Goal: Information Seeking & Learning: Learn about a topic

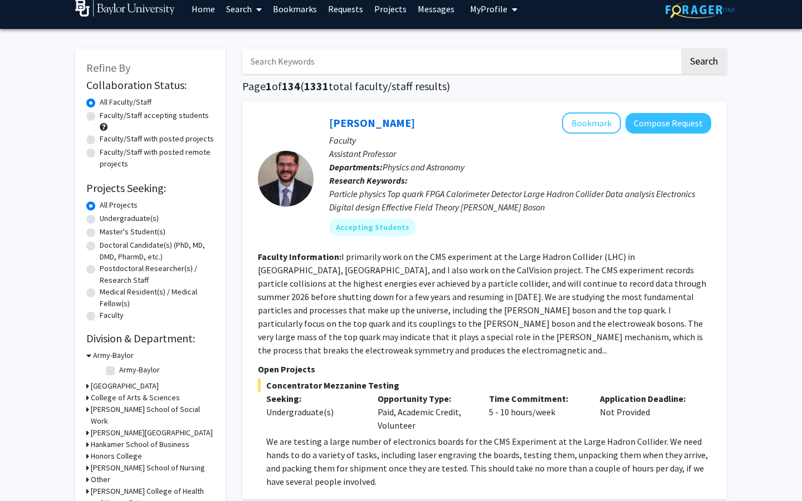
scroll to position [12, 0]
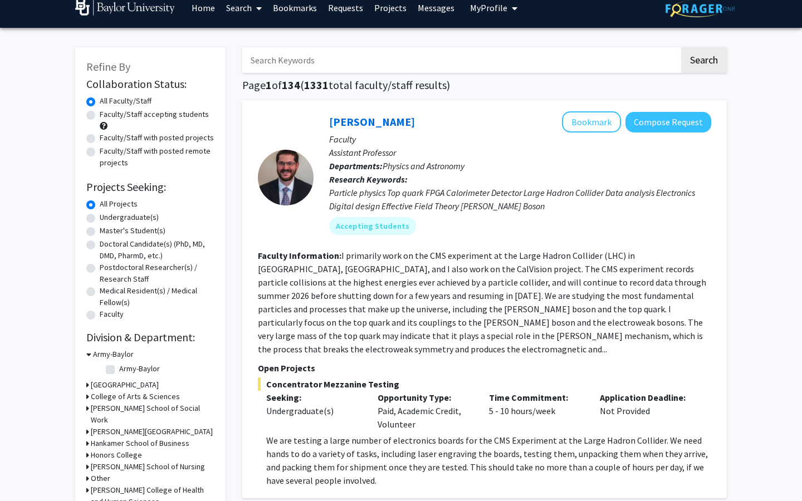
click at [100, 217] on label "Undergraduate(s)" at bounding box center [129, 218] width 59 height 12
click at [100, 217] on input "Undergraduate(s)" at bounding box center [103, 215] width 7 height 7
radio input "true"
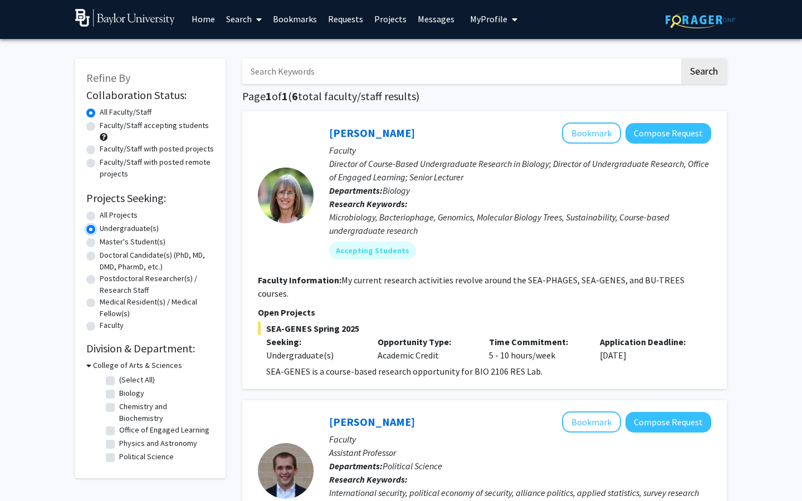
scroll to position [5, 0]
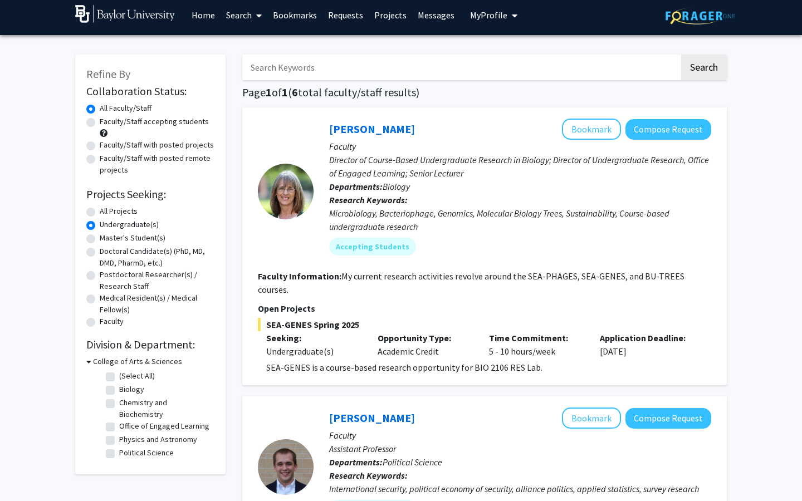
click at [119, 389] on label "Biology" at bounding box center [131, 390] width 25 height 12
click at [119, 389] on input "Biology" at bounding box center [122, 387] width 7 height 7
checkbox input "true"
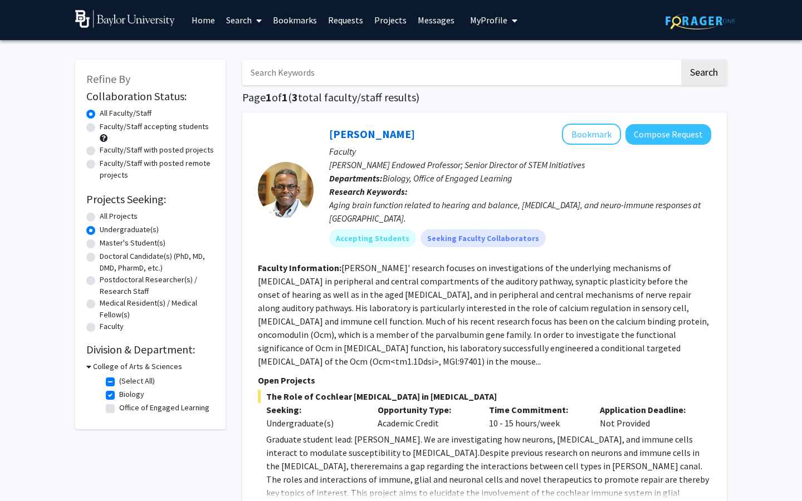
click at [119, 381] on label "(Select All)" at bounding box center [137, 381] width 36 height 12
click at [119, 381] on input "(Select All)" at bounding box center [122, 378] width 7 height 7
checkbox input "false"
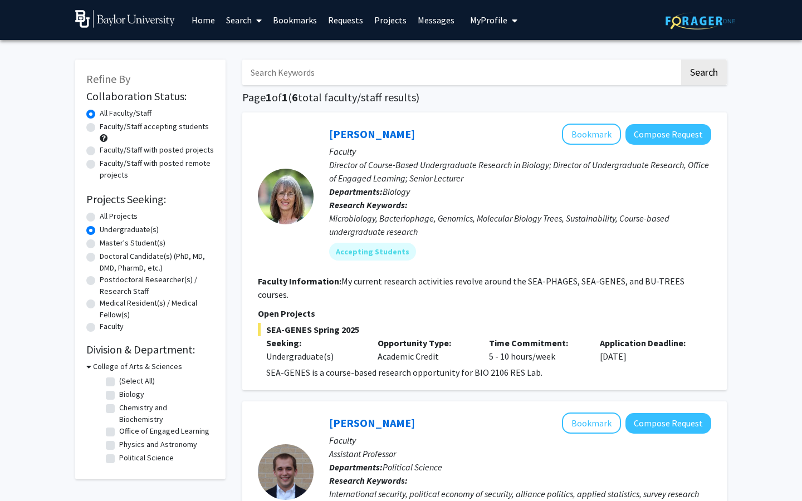
click at [119, 393] on label "Biology" at bounding box center [131, 395] width 25 height 12
click at [119, 393] on input "Biology" at bounding box center [122, 392] width 7 height 7
checkbox input "true"
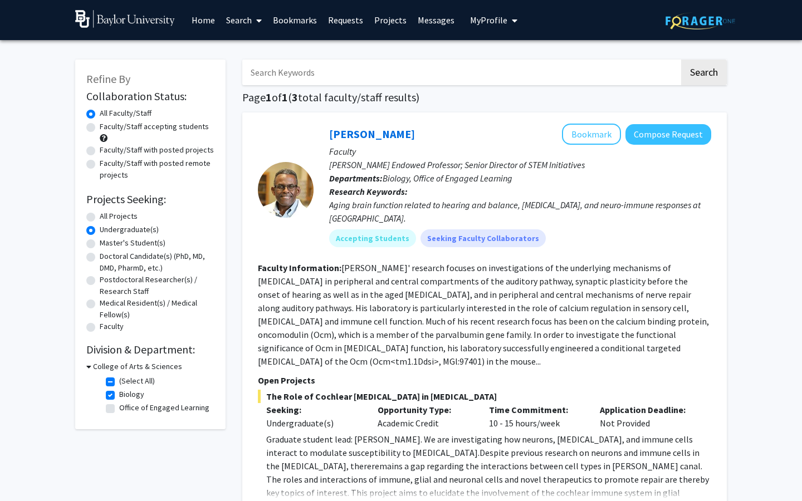
click at [119, 380] on label "(Select All)" at bounding box center [137, 381] width 36 height 12
click at [119, 380] on input "(Select All)" at bounding box center [122, 378] width 7 height 7
checkbox input "false"
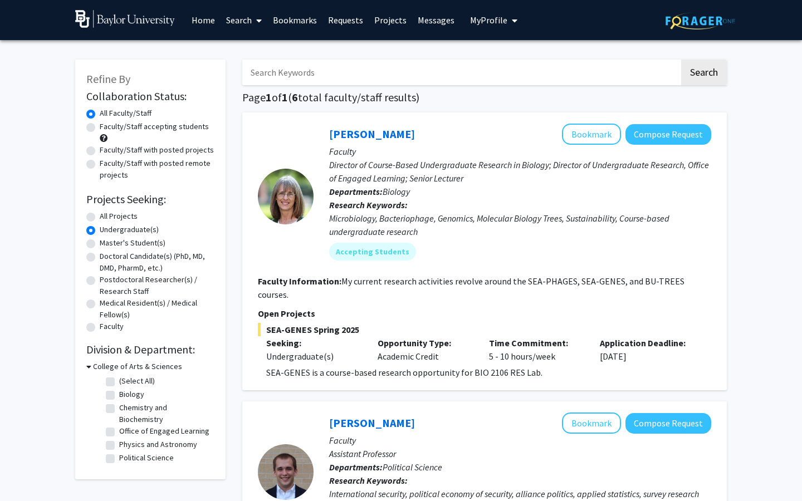
click at [119, 395] on label "Biology" at bounding box center [131, 395] width 25 height 12
click at [119, 395] on input "Biology" at bounding box center [122, 392] width 7 height 7
checkbox input "true"
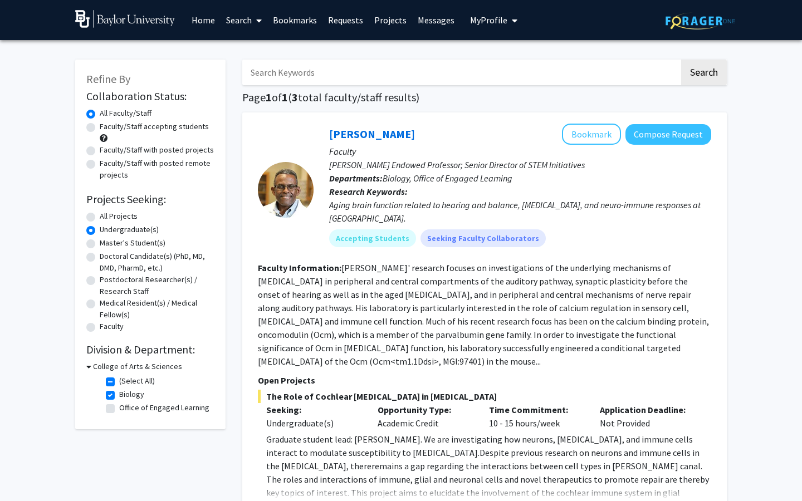
click at [119, 405] on label "Office of Engaged Learning" at bounding box center [164, 408] width 90 height 12
click at [119, 405] on input "Office of Engaged Learning" at bounding box center [122, 405] width 7 height 7
checkbox input "true"
click at [119, 408] on label "Office of Engaged Learning" at bounding box center [164, 408] width 90 height 12
click at [119, 408] on input "Office of Engaged Learning" at bounding box center [122, 405] width 7 height 7
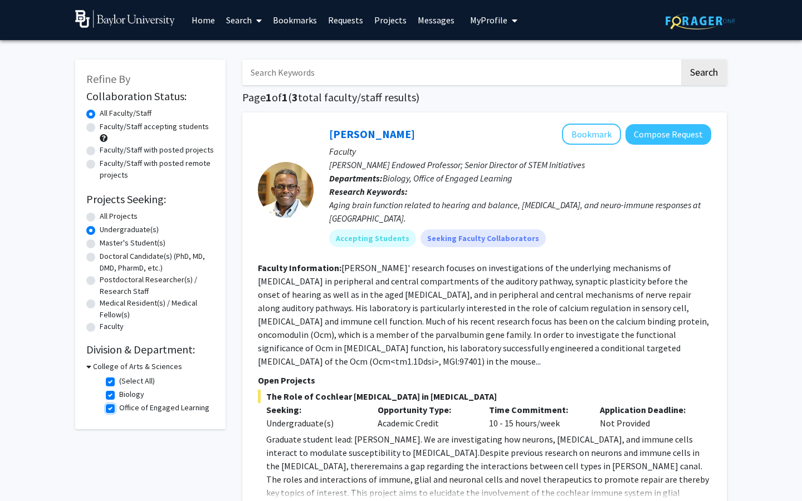
checkbox input "false"
checkbox input "true"
click at [119, 395] on label "Biology" at bounding box center [131, 395] width 25 height 12
click at [119, 395] on input "Biology" at bounding box center [122, 392] width 7 height 7
checkbox input "false"
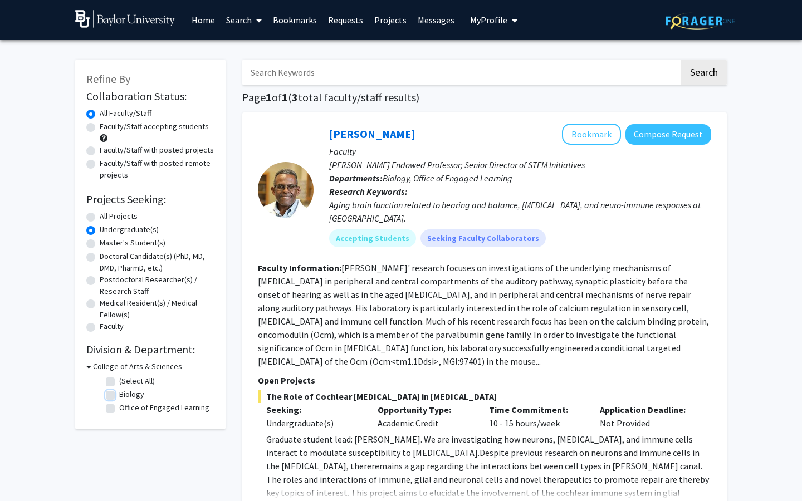
checkbox input "false"
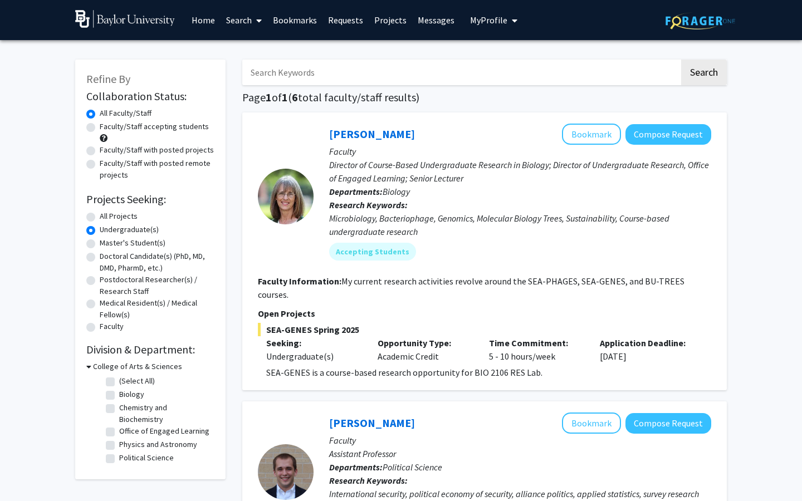
click at [119, 409] on label "Chemistry and Biochemistry" at bounding box center [165, 413] width 92 height 23
click at [119, 409] on input "Chemistry and Biochemistry" at bounding box center [122, 405] width 7 height 7
checkbox input "true"
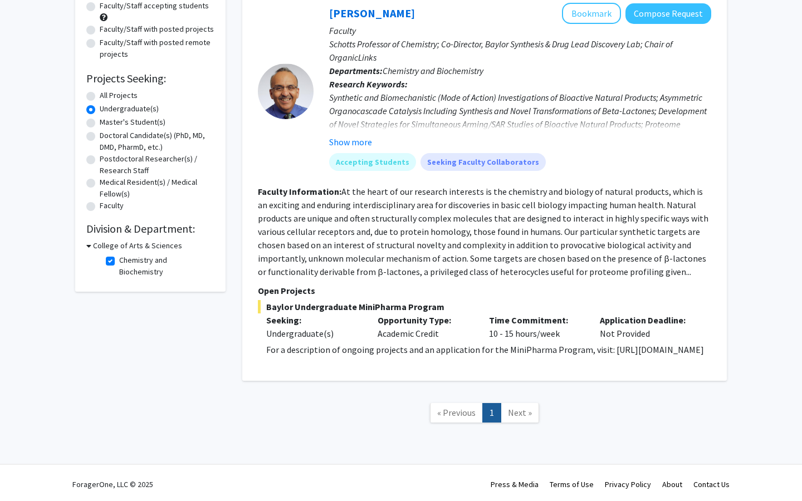
scroll to position [137, 0]
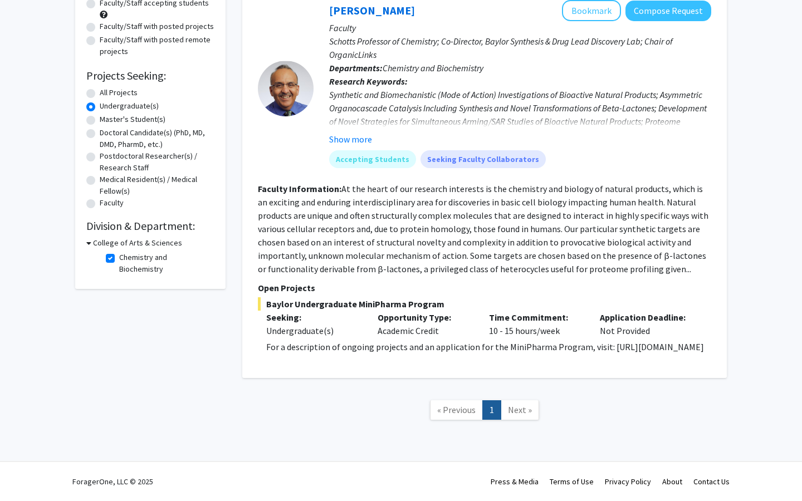
click at [119, 252] on label "Chemistry and Biochemistry" at bounding box center [165, 263] width 92 height 23
click at [119, 252] on input "Chemistry and Biochemistry" at bounding box center [122, 255] width 7 height 7
checkbox input "false"
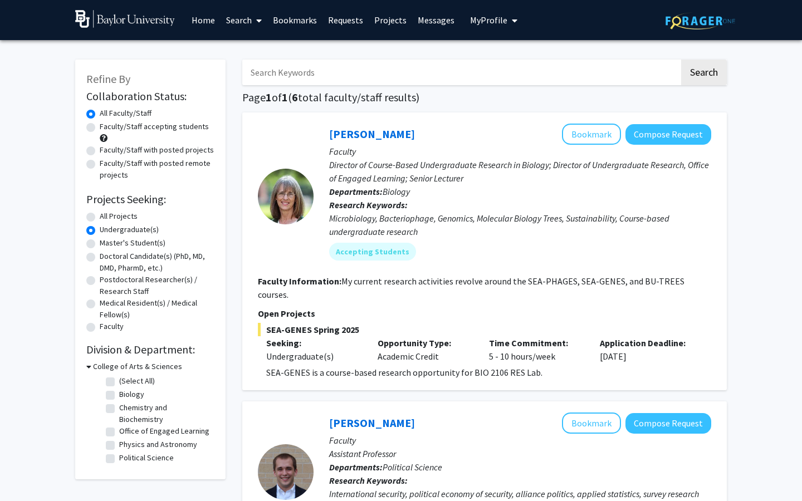
click at [100, 219] on label "All Projects" at bounding box center [119, 217] width 38 height 12
click at [100, 218] on input "All Projects" at bounding box center [103, 214] width 7 height 7
radio input "true"
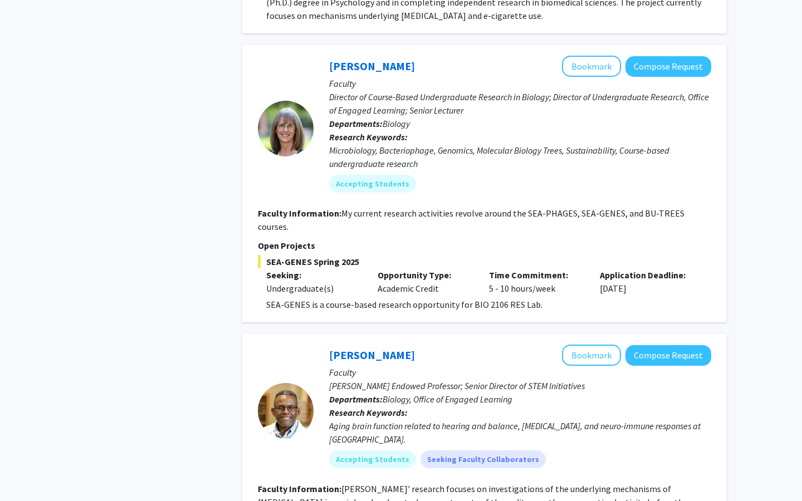
scroll to position [853, 0]
